Goal: Task Accomplishment & Management: Complete application form

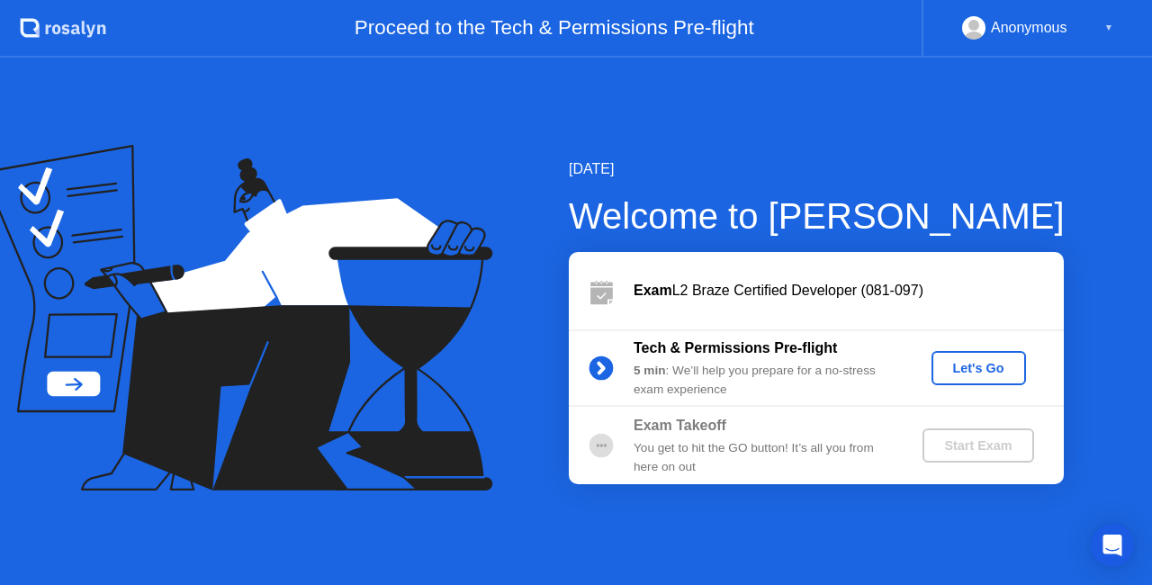
click at [956, 371] on div "Let's Go" at bounding box center [978, 368] width 80 height 14
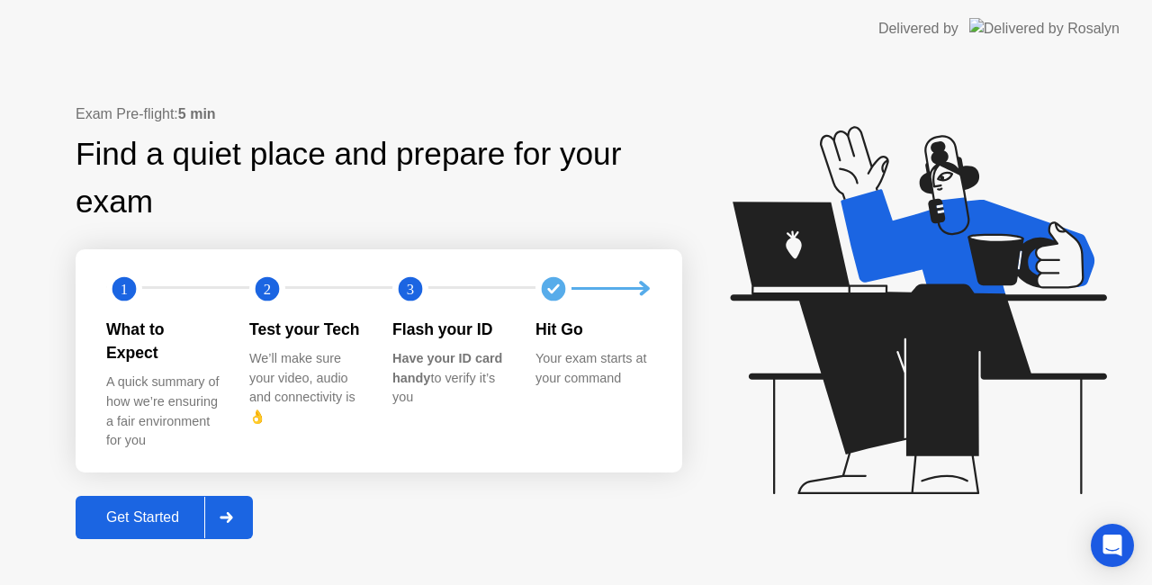
click at [123, 511] on div "Get Started" at bounding box center [142, 517] width 123 height 16
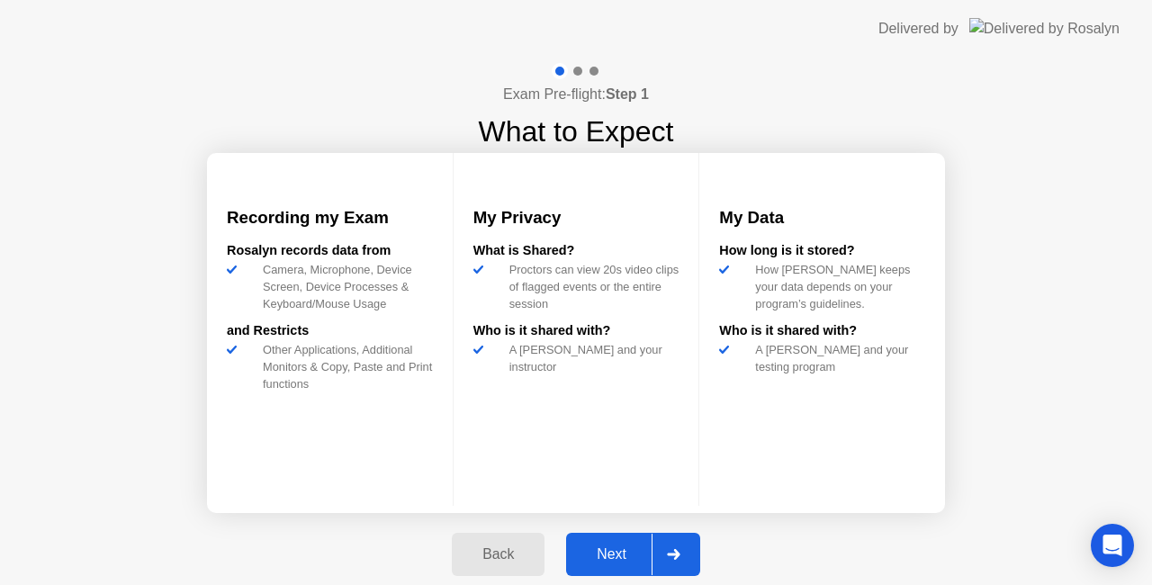
click at [607, 546] on div "Next" at bounding box center [611, 554] width 80 height 16
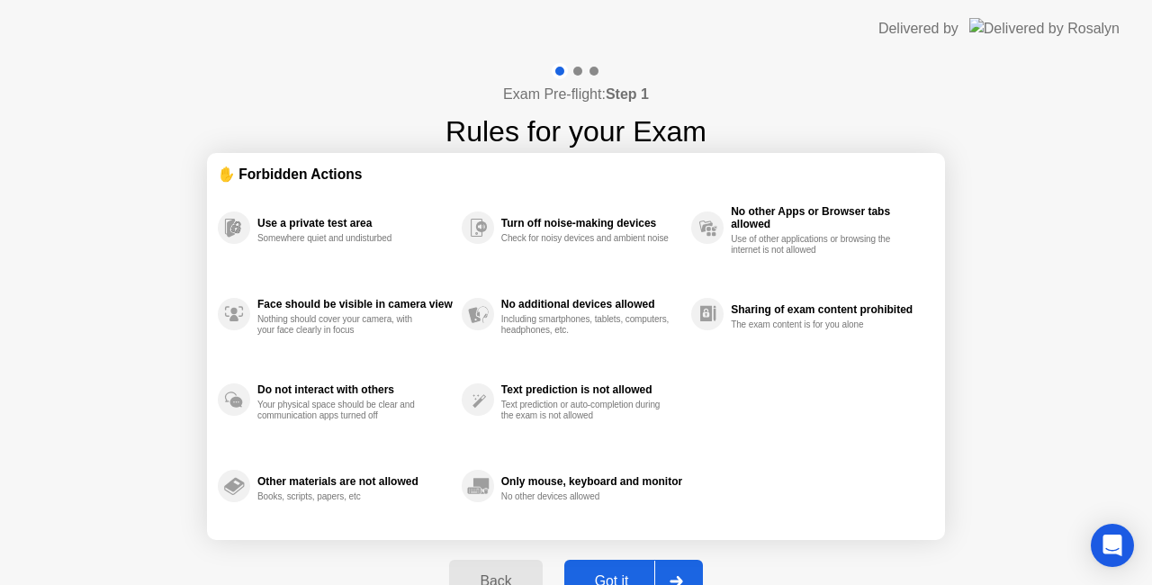
click at [610, 573] on div "Got it" at bounding box center [612, 581] width 85 height 16
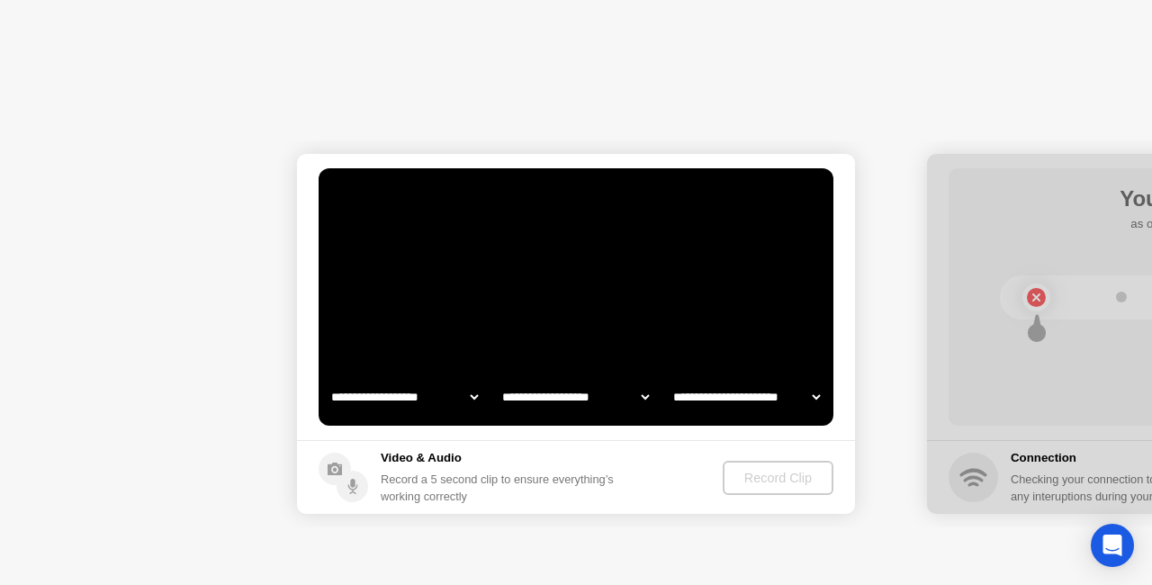
select select "**********"
select select "*******"
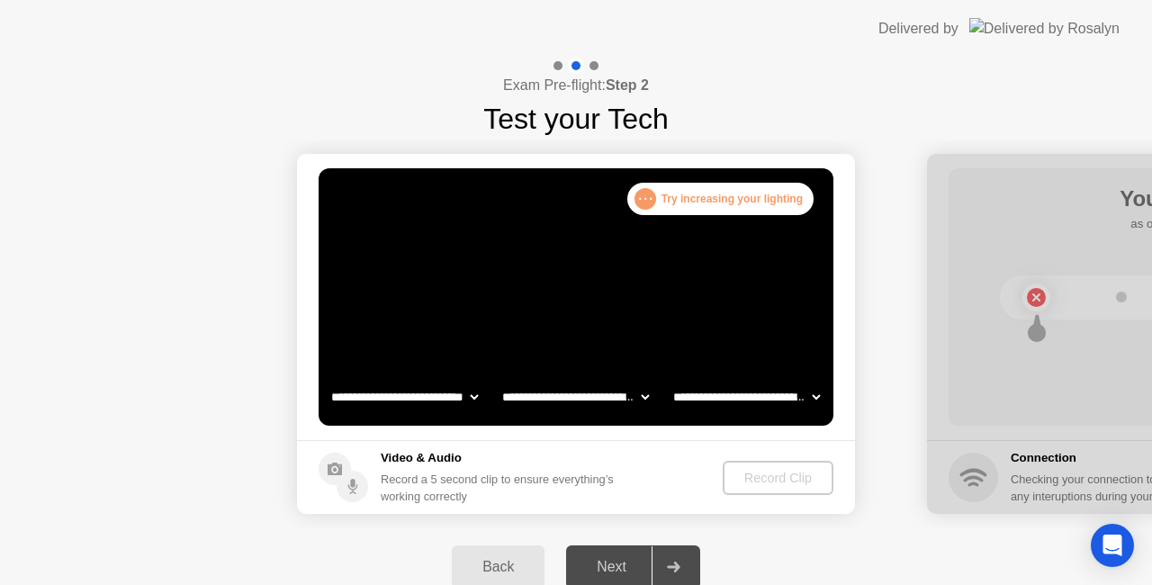
click at [610, 561] on div "Next" at bounding box center [611, 567] width 80 height 16
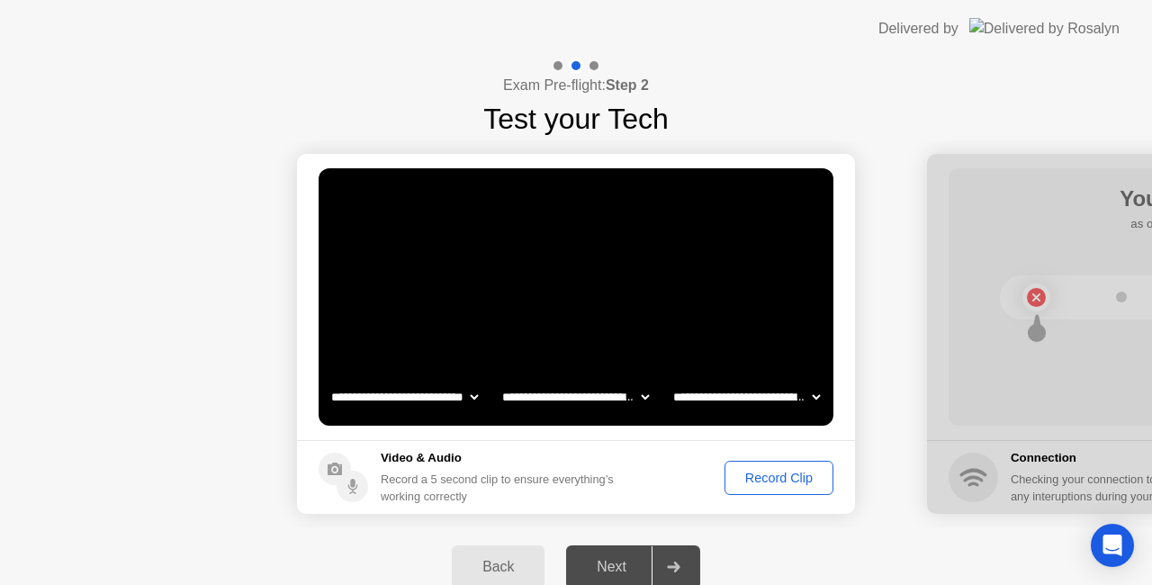
click at [769, 471] on div "Record Clip" at bounding box center [779, 478] width 96 height 14
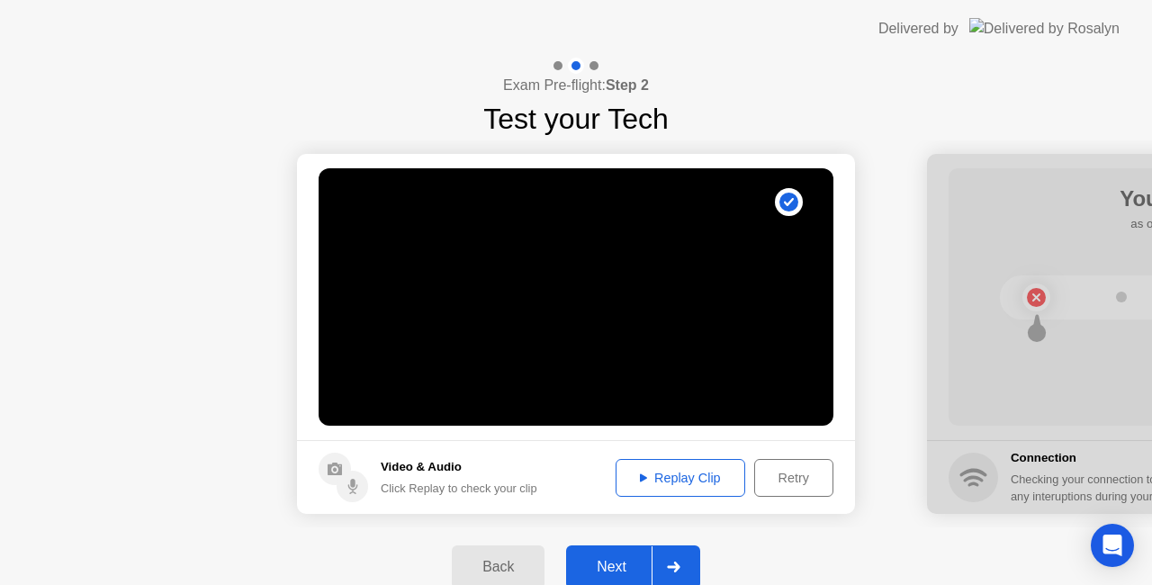
click at [607, 561] on div "Next" at bounding box center [611, 567] width 80 height 16
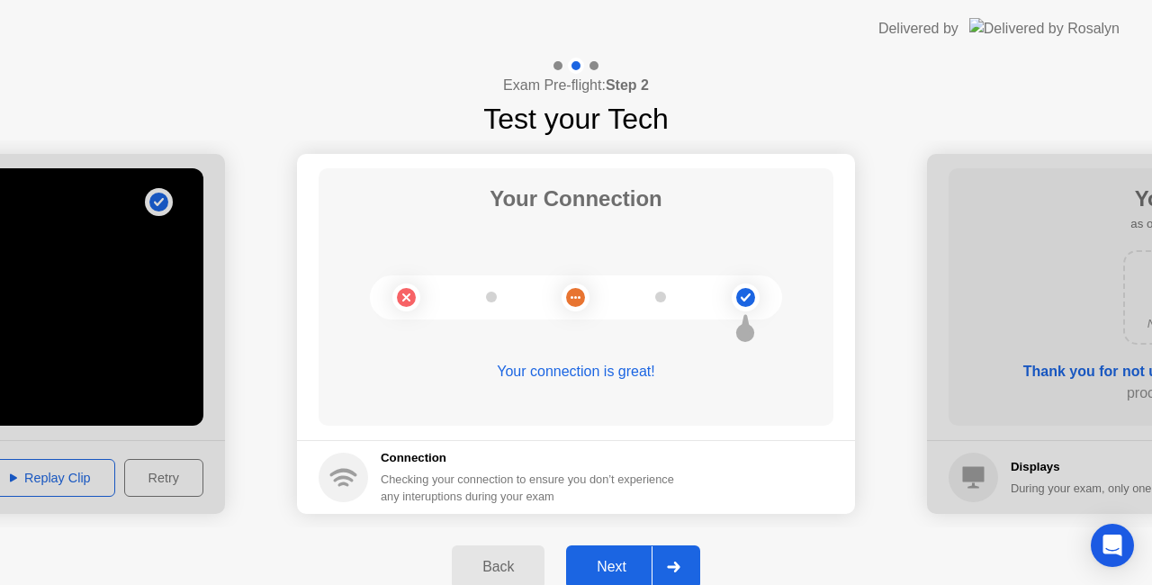
click at [607, 561] on div "Next" at bounding box center [611, 567] width 80 height 16
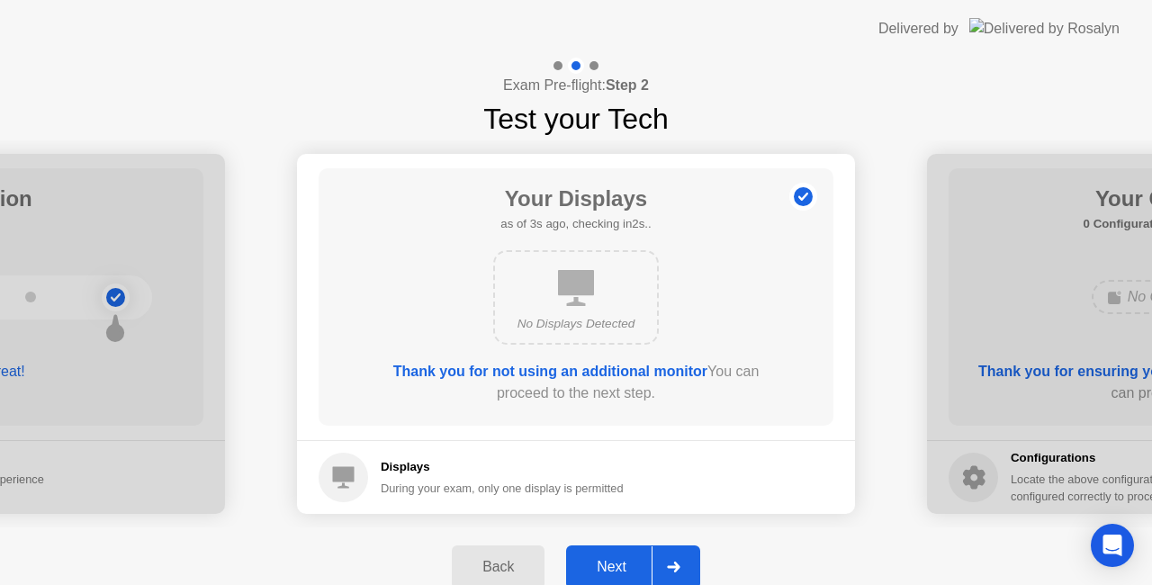
click at [607, 561] on div "Next" at bounding box center [611, 567] width 80 height 16
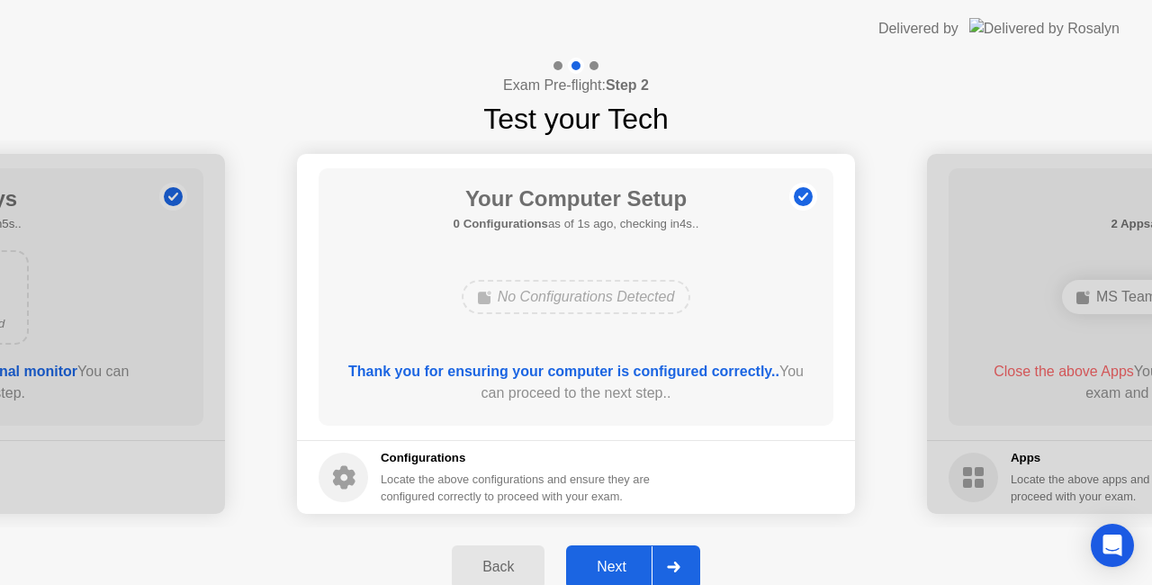
click at [607, 561] on div "Next" at bounding box center [611, 567] width 80 height 16
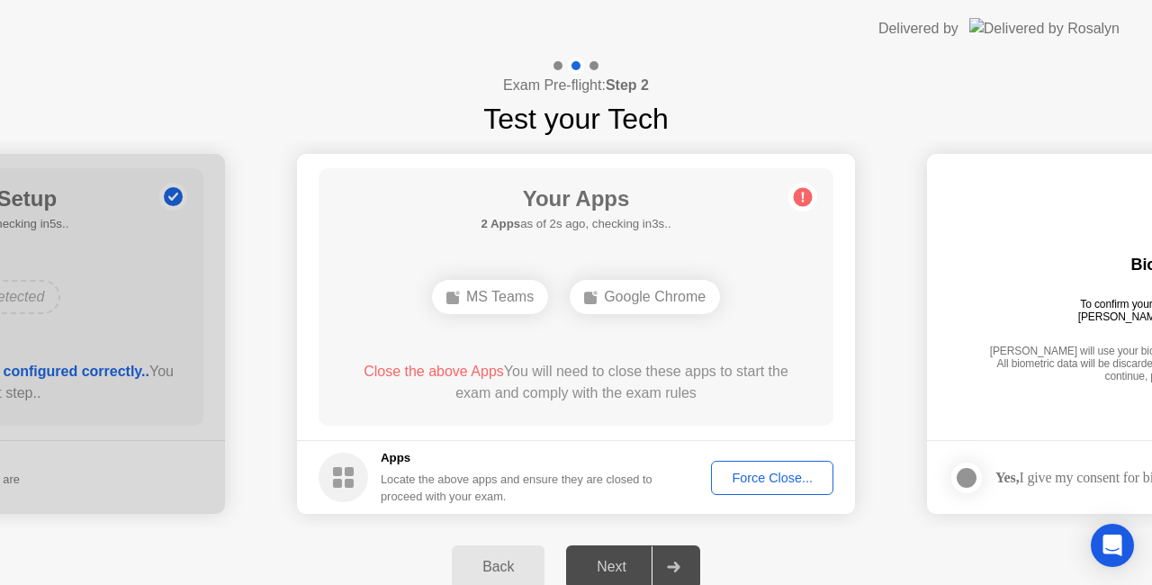
click at [490, 295] on div "MS Teams" at bounding box center [490, 297] width 116 height 34
click at [762, 473] on div "Force Close..." at bounding box center [772, 478] width 110 height 14
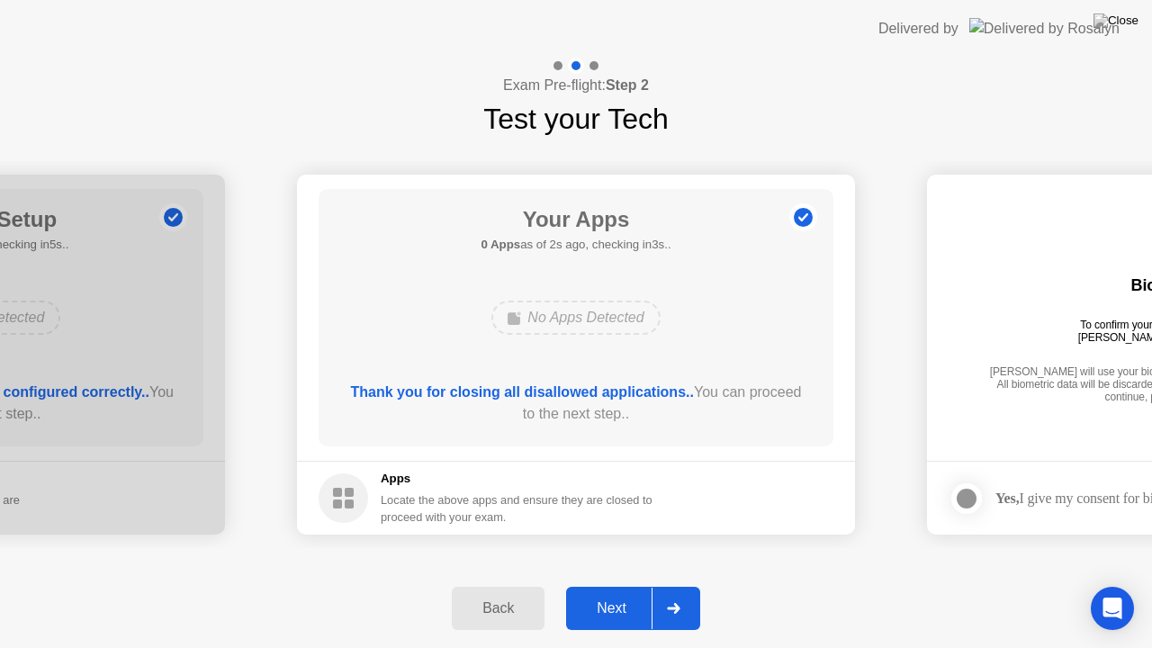
click at [621, 584] on div "Next" at bounding box center [611, 608] width 80 height 16
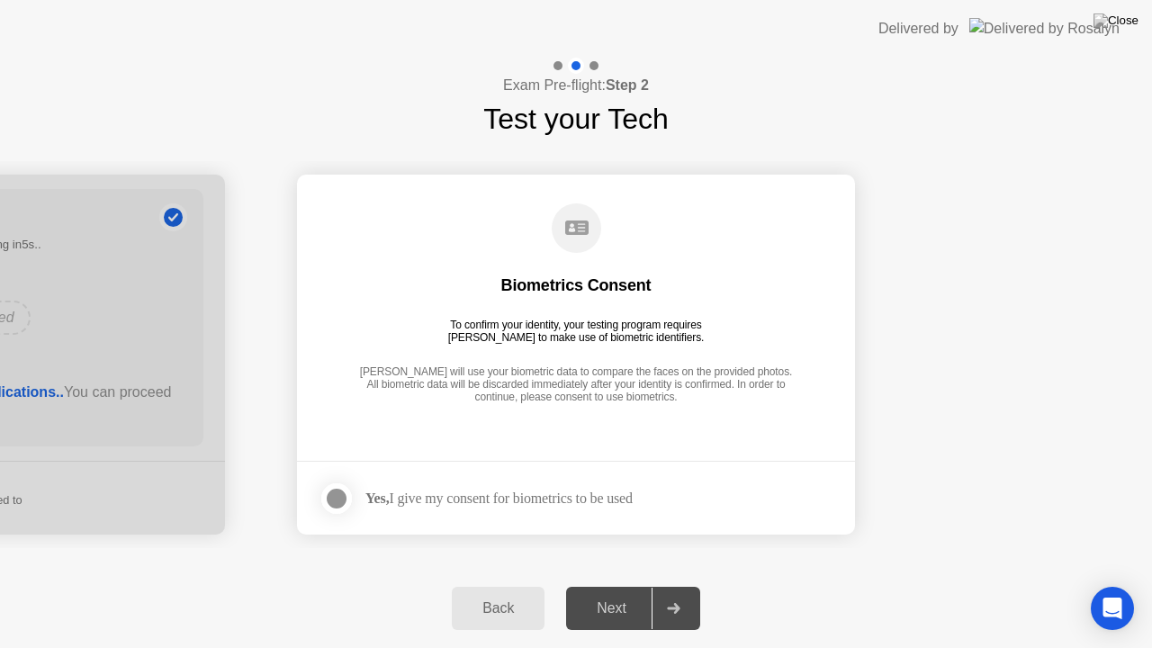
click at [331, 500] on div at bounding box center [337, 499] width 22 height 22
click at [614, 584] on div "Next" at bounding box center [611, 608] width 80 height 16
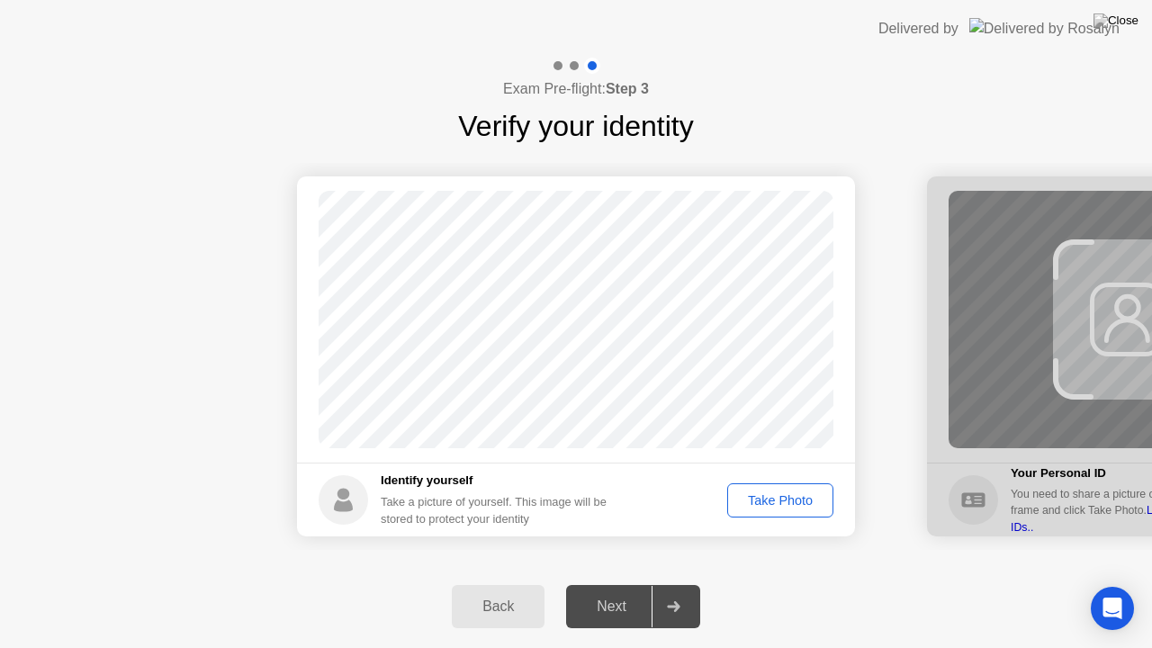
click at [614, 584] on div "Next" at bounding box center [611, 606] width 80 height 16
click at [763, 487] on button "Take Photo" at bounding box center [780, 500] width 106 height 34
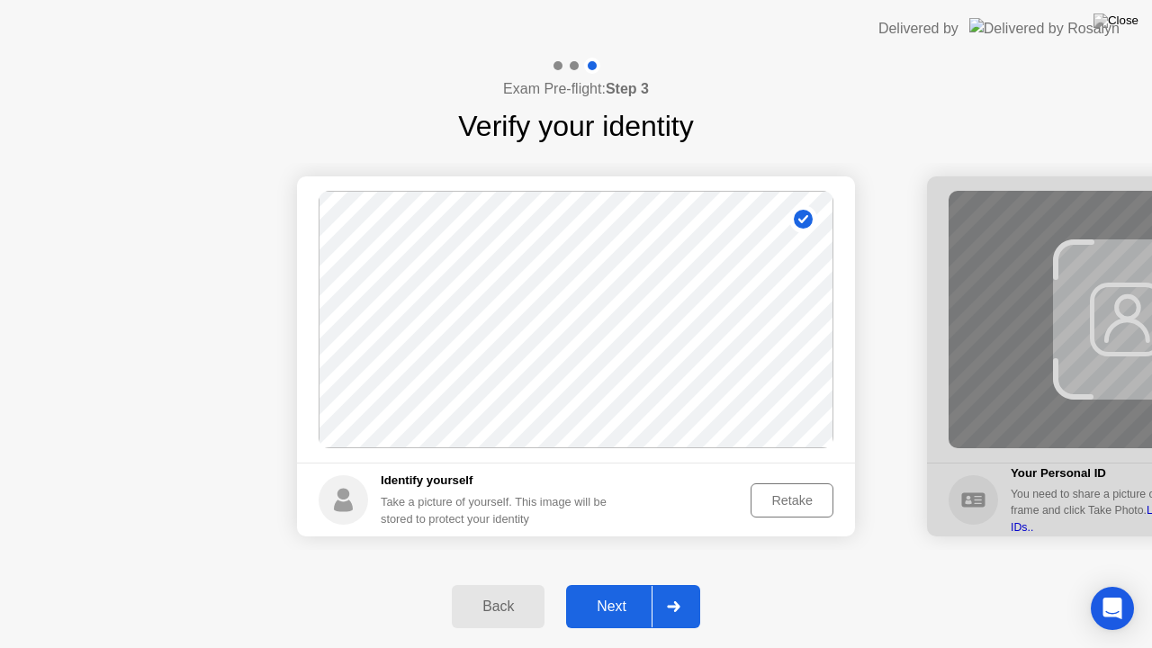
click at [605, 584] on div "Next" at bounding box center [611, 606] width 80 height 16
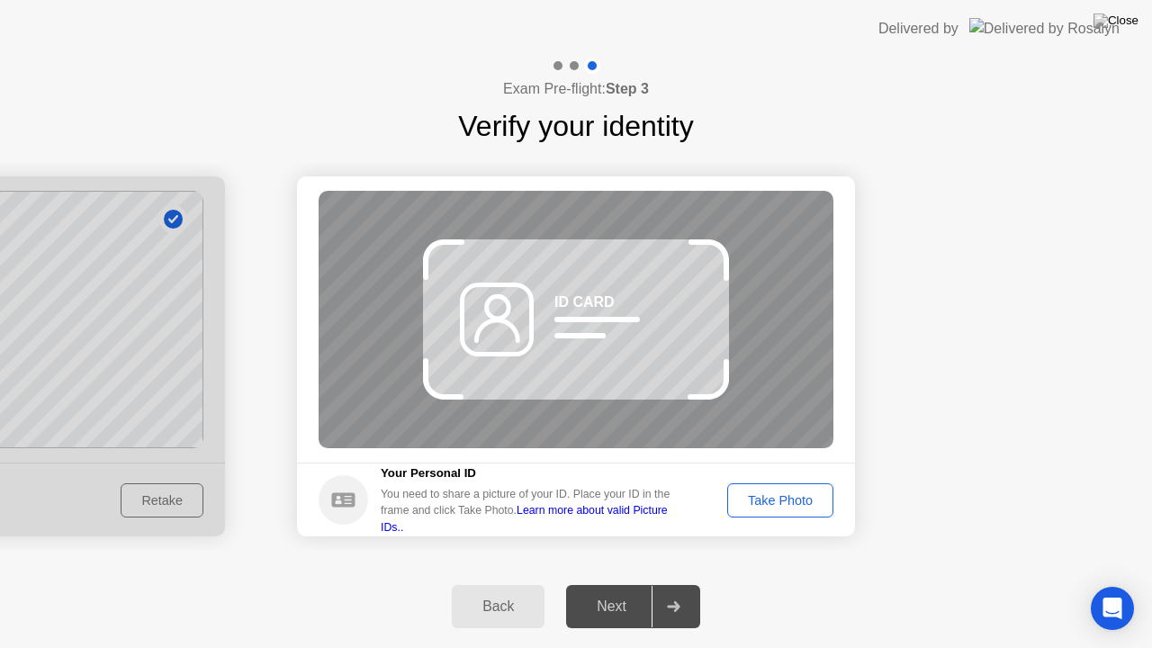
click at [750, 504] on div "Take Photo" at bounding box center [780, 500] width 94 height 14
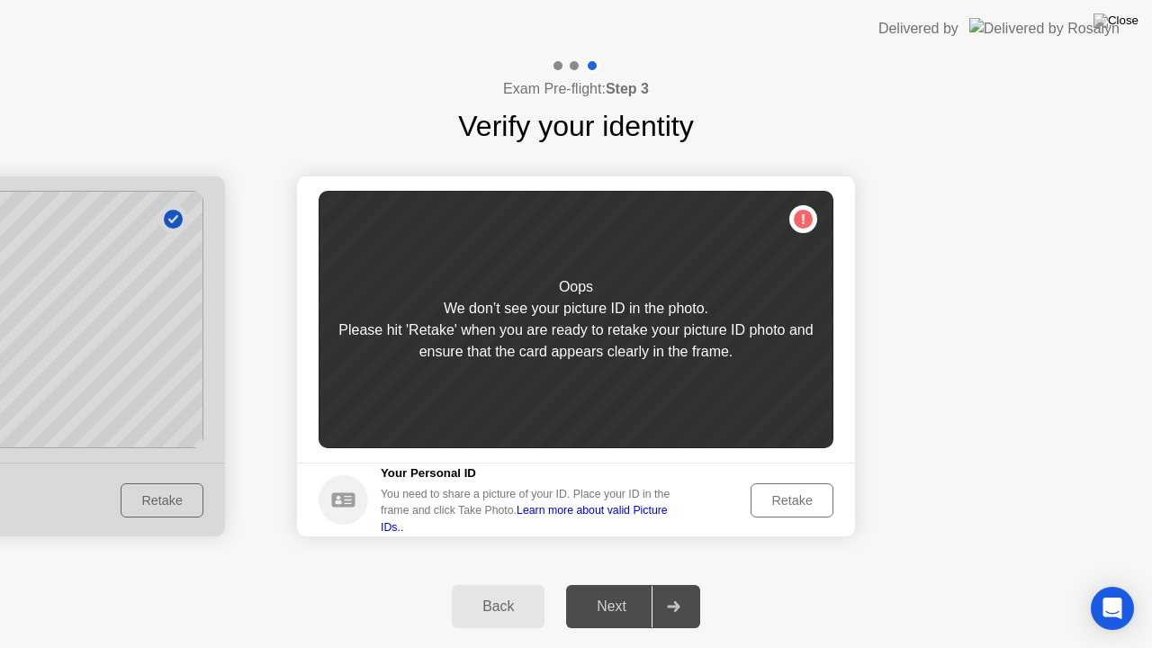
click at [804, 495] on div "Retake" at bounding box center [792, 500] width 70 height 14
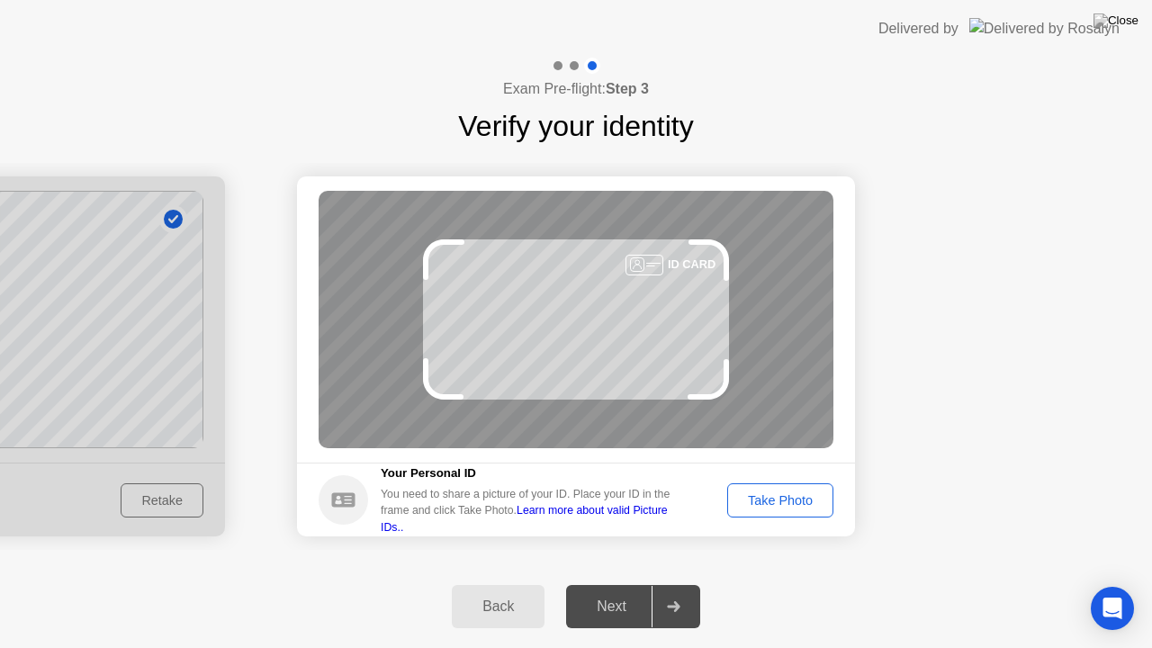
click at [804, 495] on div "Take Photo" at bounding box center [780, 500] width 94 height 14
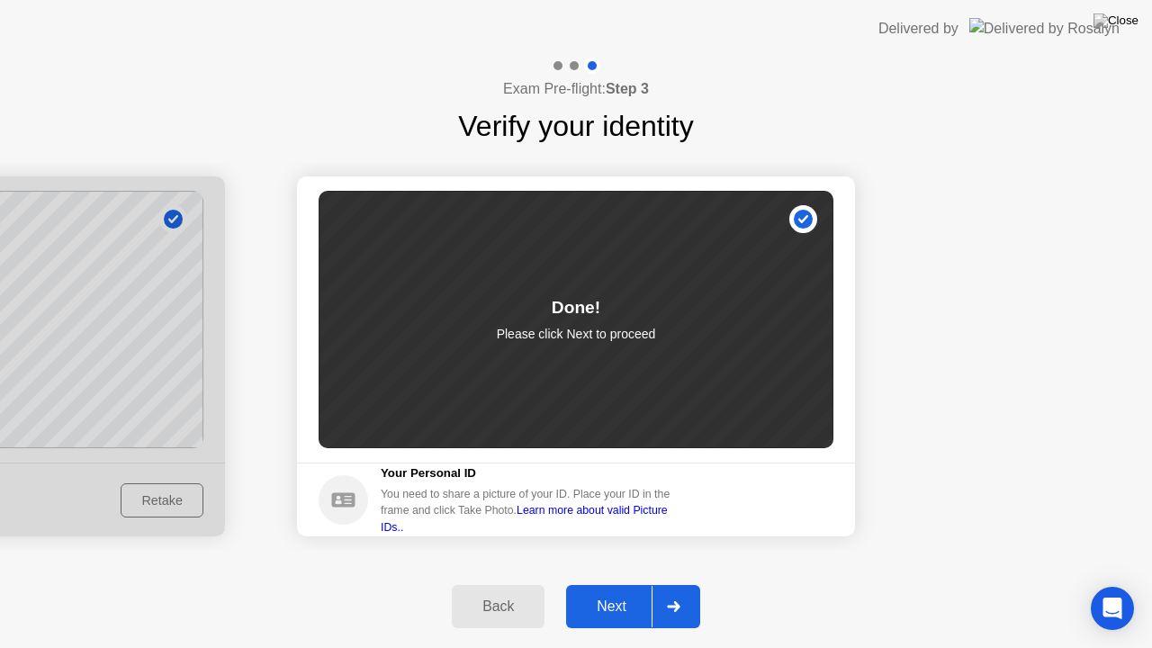
click at [615, 584] on div "Next" at bounding box center [611, 606] width 80 height 16
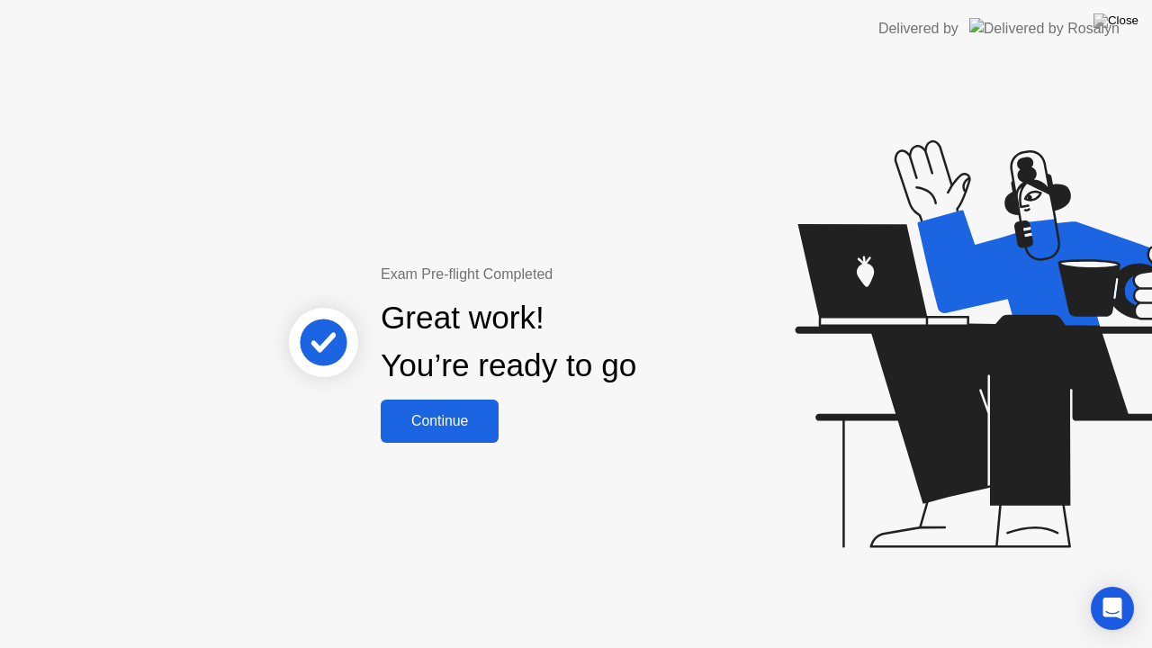
click at [445, 416] on div "Continue" at bounding box center [439, 421] width 107 height 16
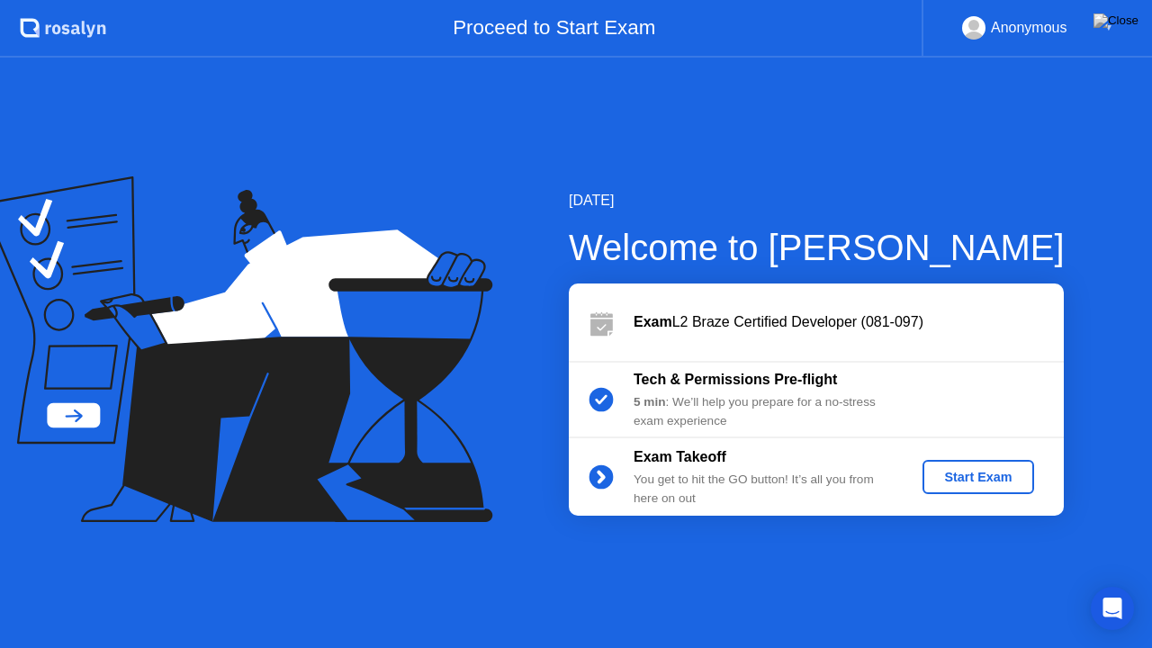
click at [956, 471] on div "Start Exam" at bounding box center [977, 477] width 96 height 14
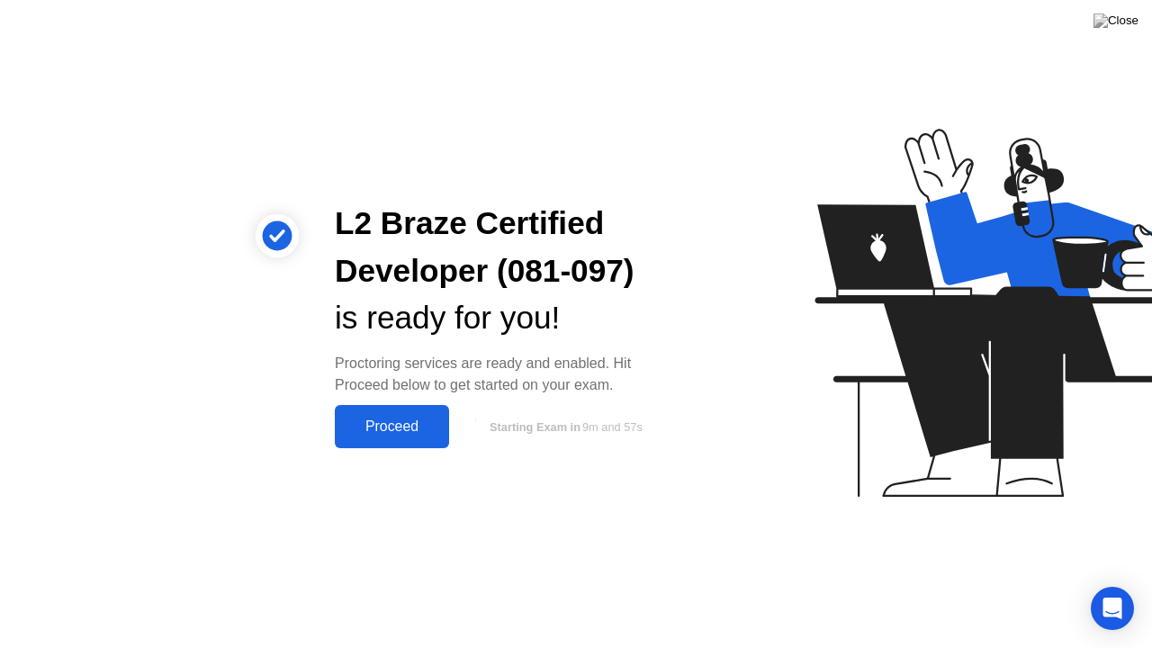
click at [382, 424] on div "Proceed" at bounding box center [391, 426] width 103 height 16
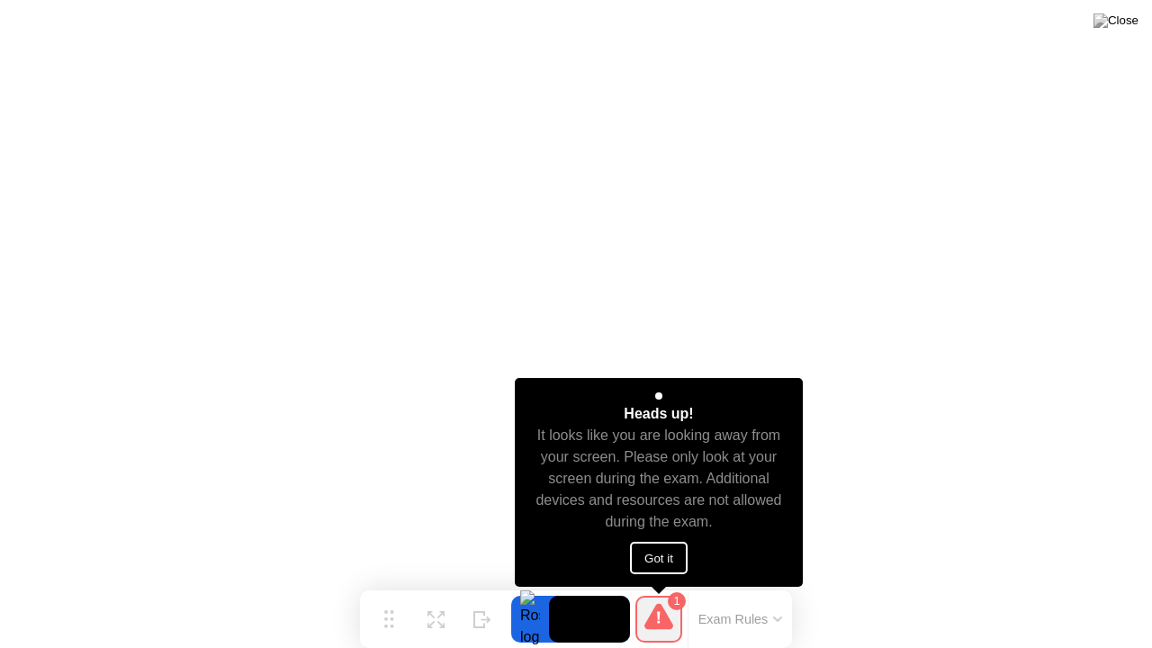
click at [664, 556] on button "Got it" at bounding box center [659, 558] width 58 height 32
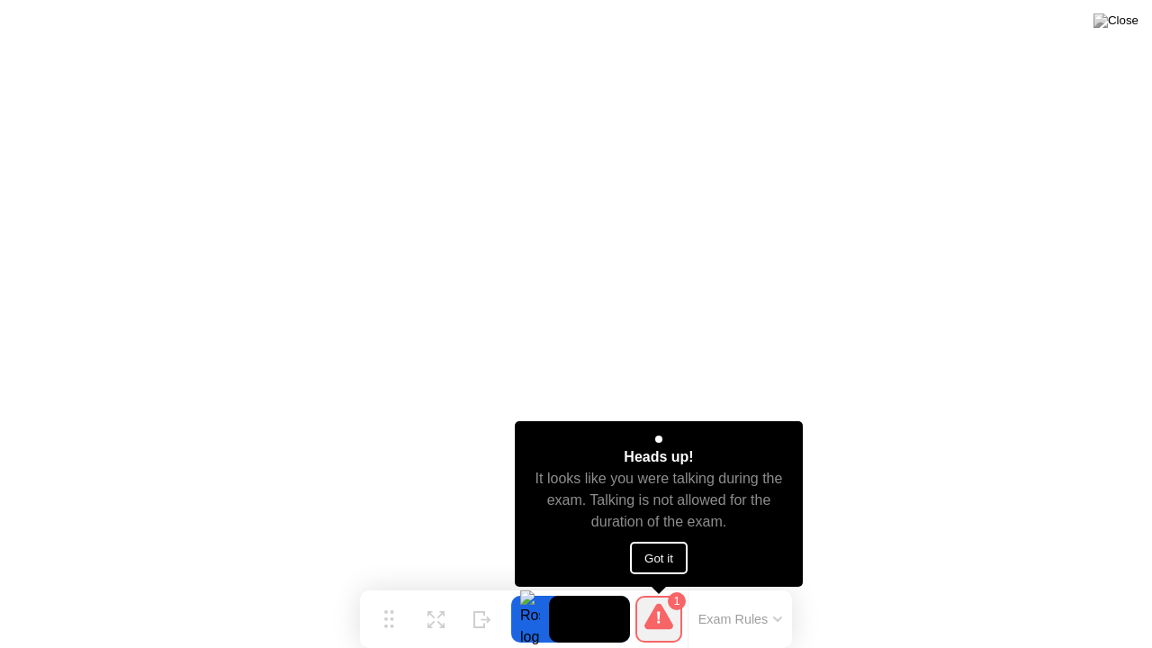
click at [653, 552] on button "Got it" at bounding box center [659, 558] width 58 height 32
